Goal: Task Accomplishment & Management: Use online tool/utility

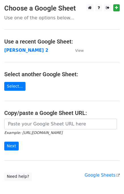
type input "https://docs.google.com/spreadsheets/d/1ZDlVQjaDibfPTpoRrnWj8pjn7YSOO7xEi0WZbgJ…"
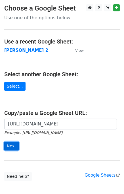
click at [10, 146] on input "Next" at bounding box center [11, 146] width 15 height 9
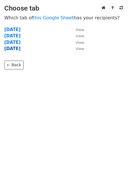
click at [14, 49] on strong "[DATE]" at bounding box center [12, 48] width 16 height 5
click at [10, 50] on strong "[DATE]" at bounding box center [12, 48] width 16 height 5
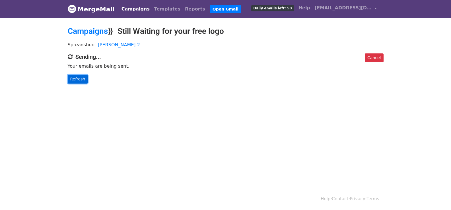
click at [75, 78] on link "Refresh" at bounding box center [78, 79] width 20 height 9
